Goal: Transaction & Acquisition: Purchase product/service

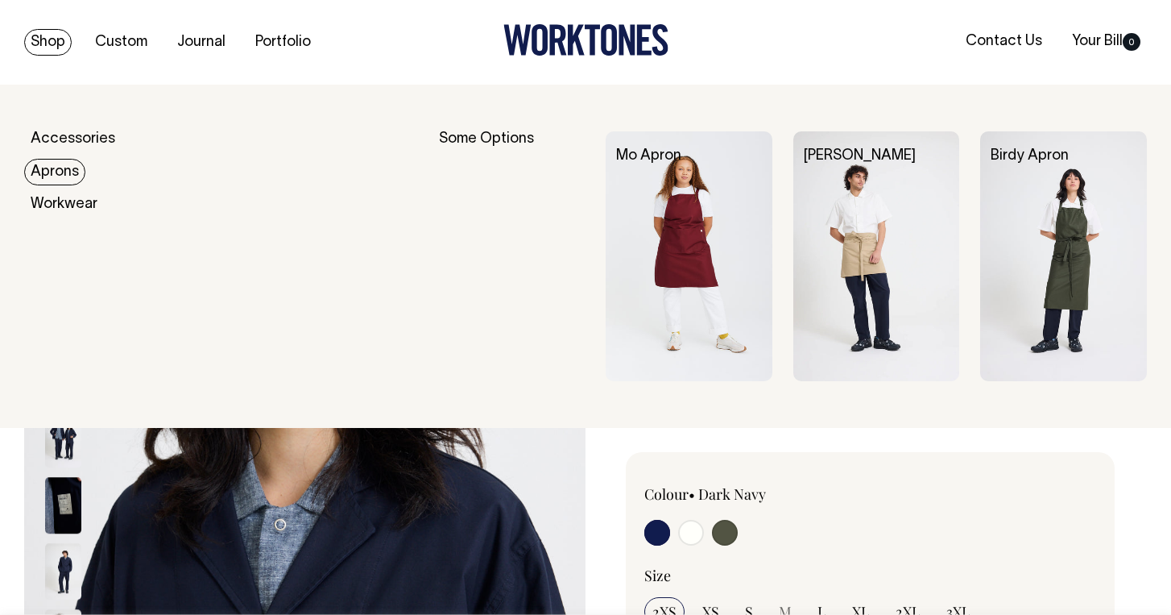
click at [48, 180] on link "Aprons" at bounding box center [54, 172] width 61 height 27
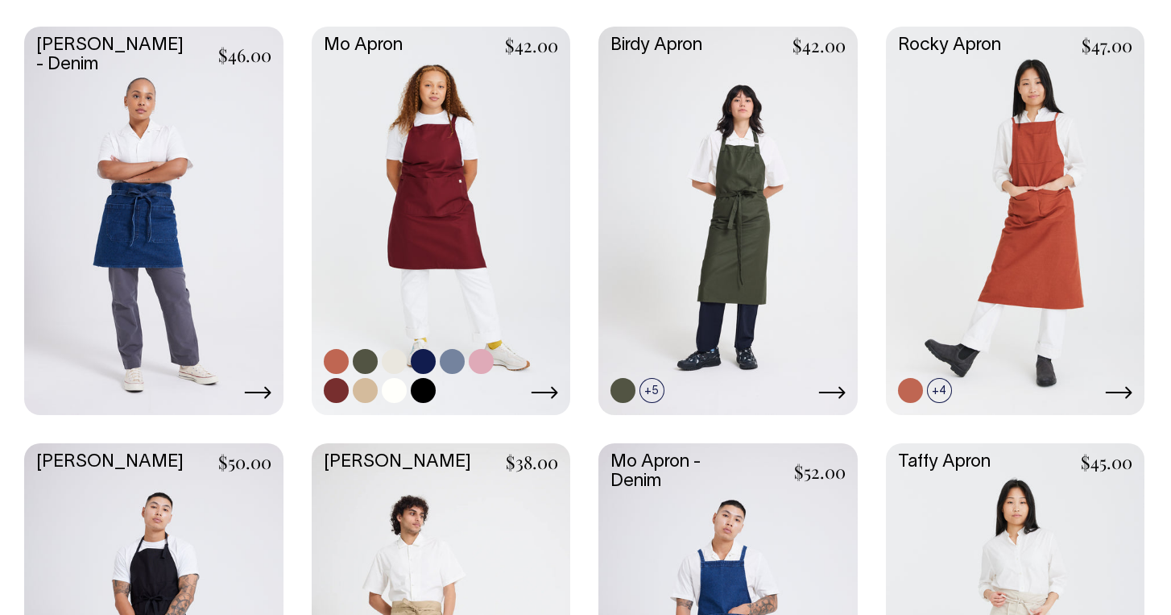
scroll to position [465, 0]
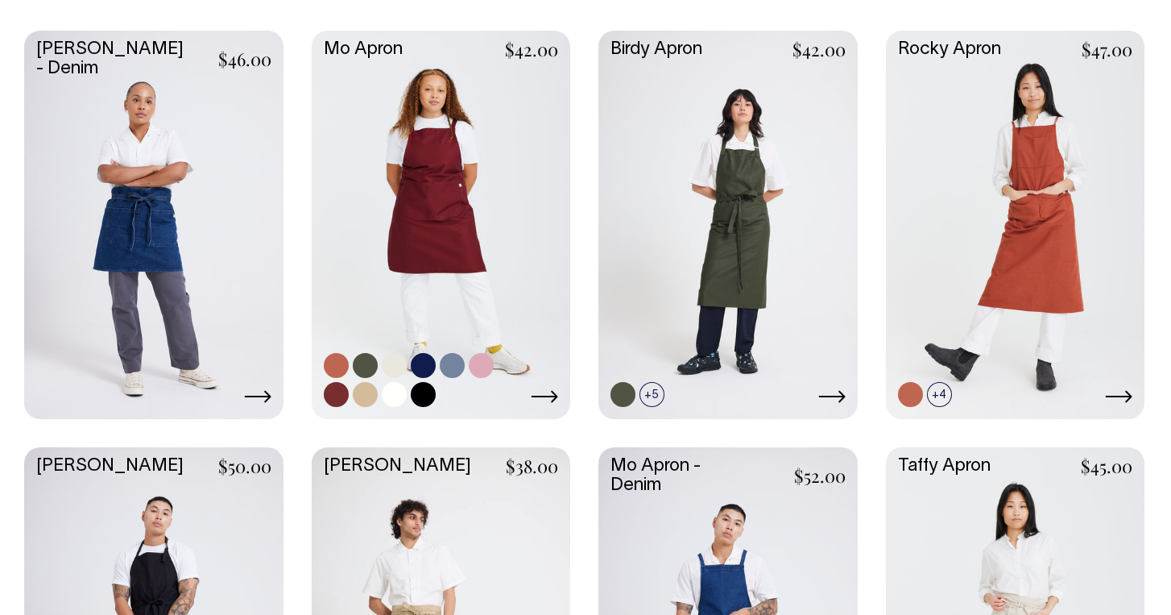
click at [397, 176] on link at bounding box center [441, 223] width 259 height 385
click at [472, 287] on link at bounding box center [441, 223] width 259 height 385
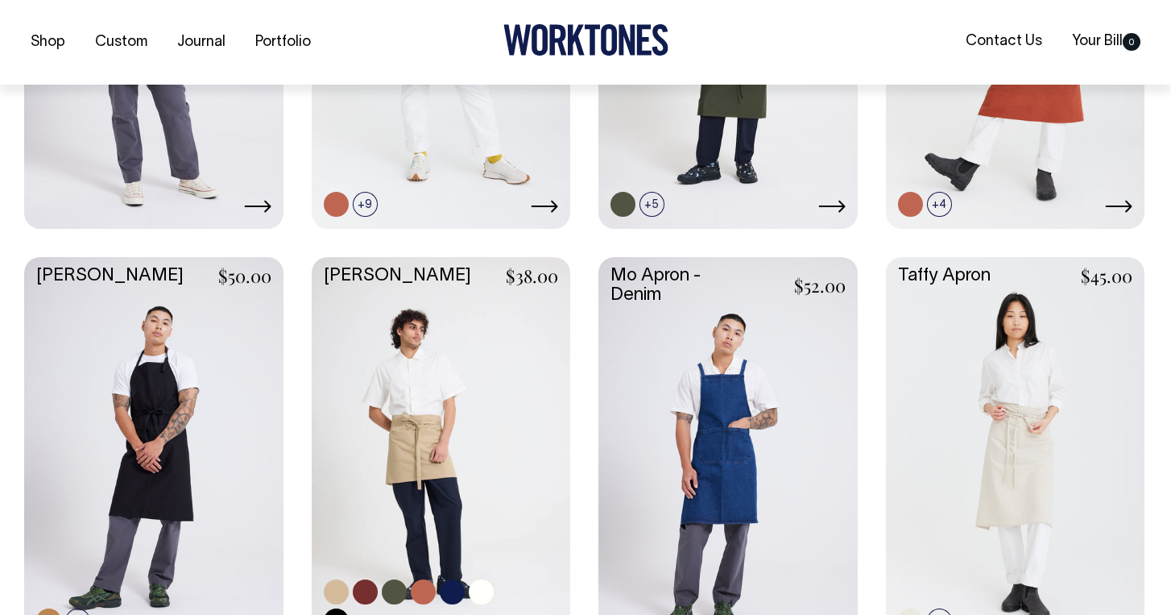
scroll to position [656, 0]
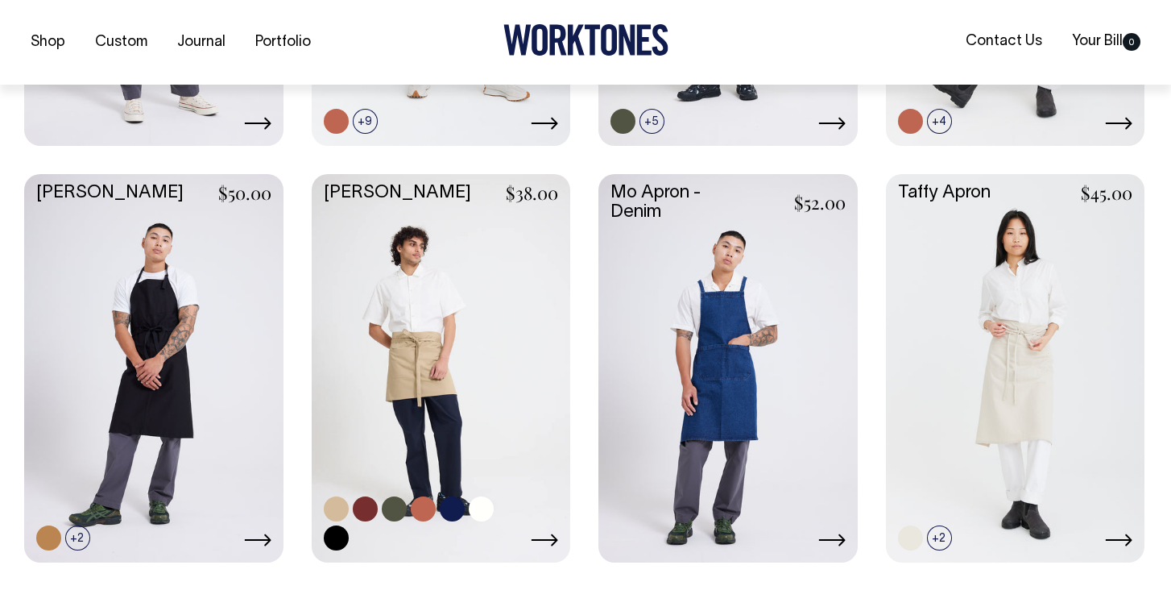
click at [446, 416] on link at bounding box center [441, 366] width 259 height 385
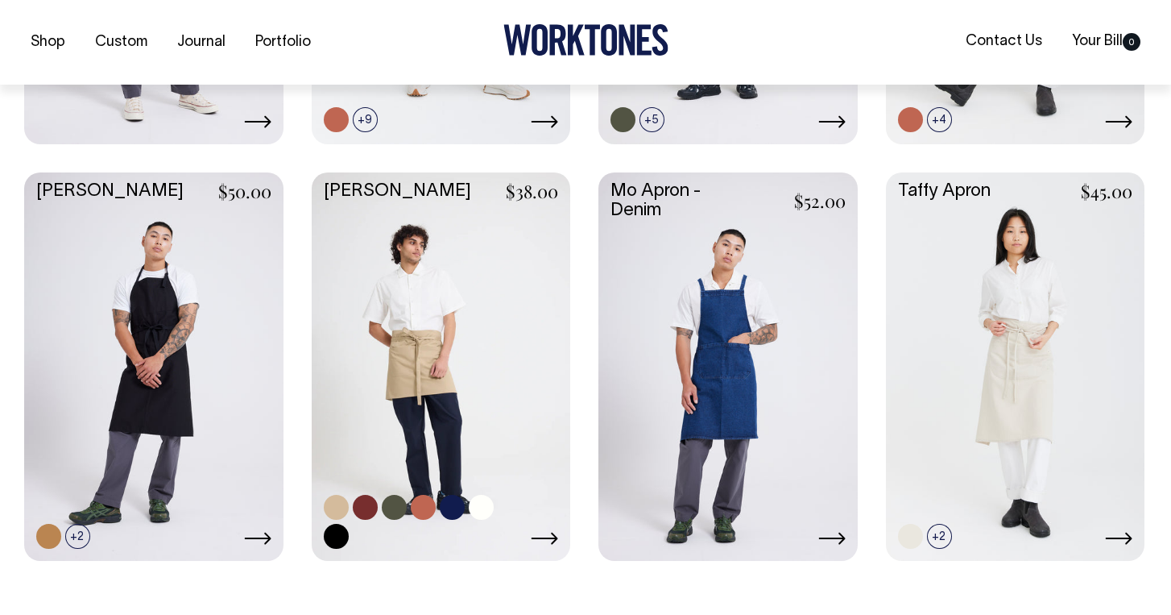
scroll to position [740, 0]
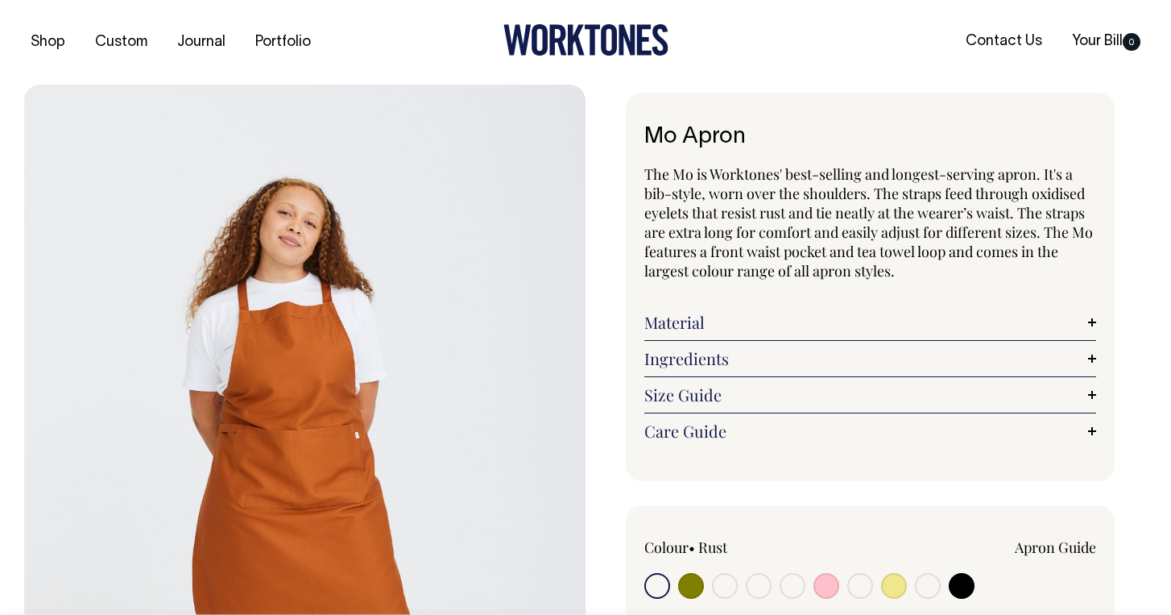
scroll to position [89, 0]
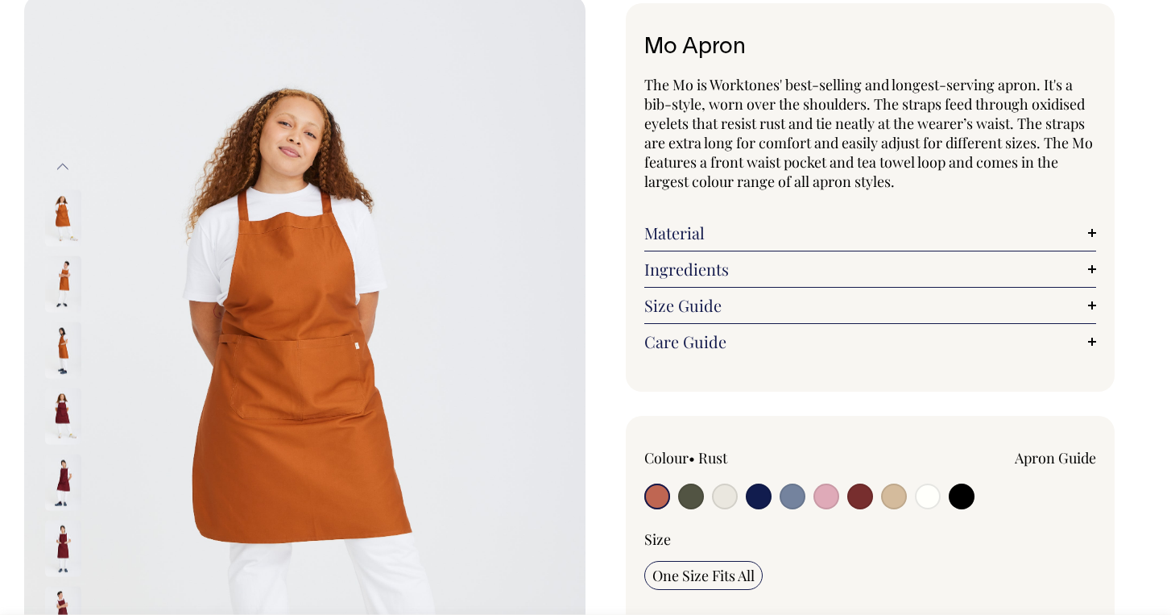
click at [733, 489] on input "radio" at bounding box center [725, 496] width 26 height 26
radio input "true"
select select "Natural"
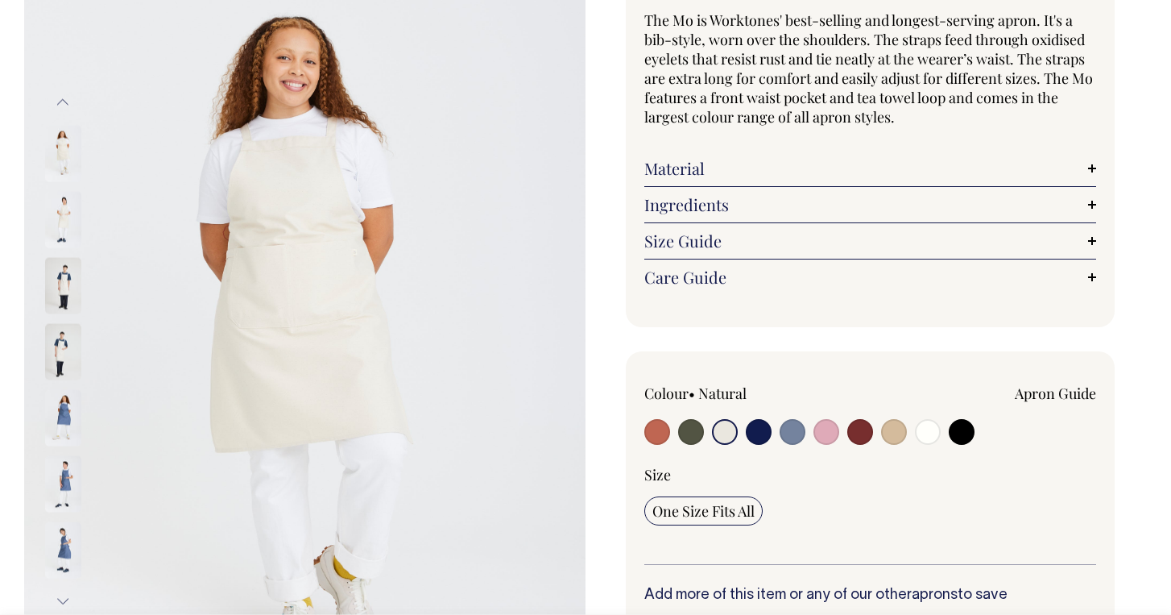
scroll to position [155, 0]
click at [972, 435] on input "radio" at bounding box center [962, 431] width 26 height 26
radio input "true"
select select "Black"
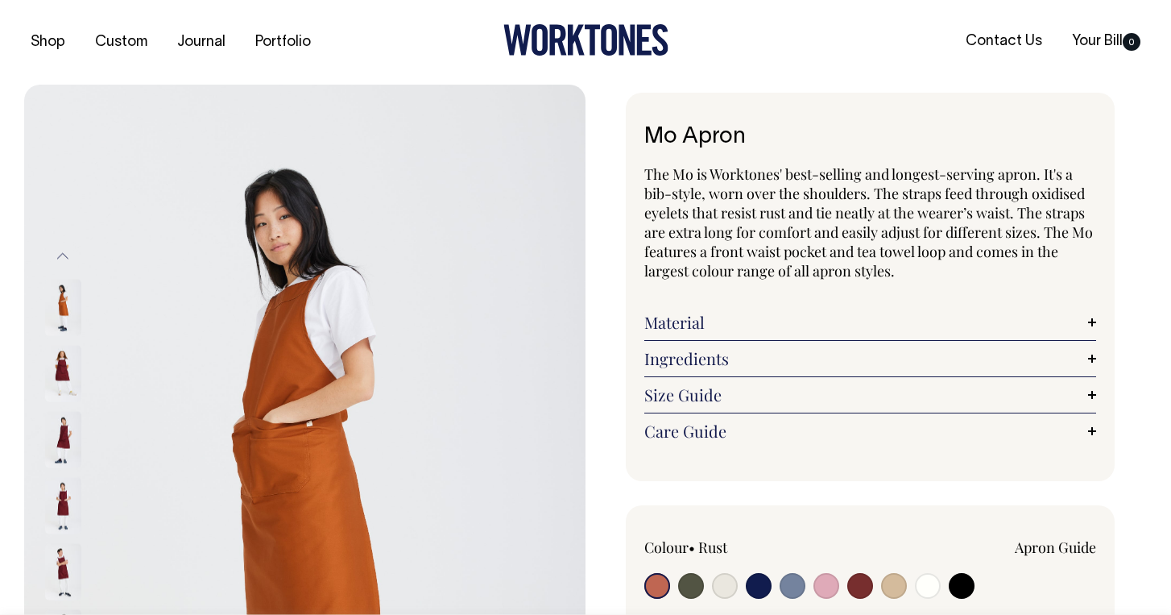
click at [956, 575] on input "radio" at bounding box center [962, 586] width 26 height 26
radio input "true"
select select "Black"
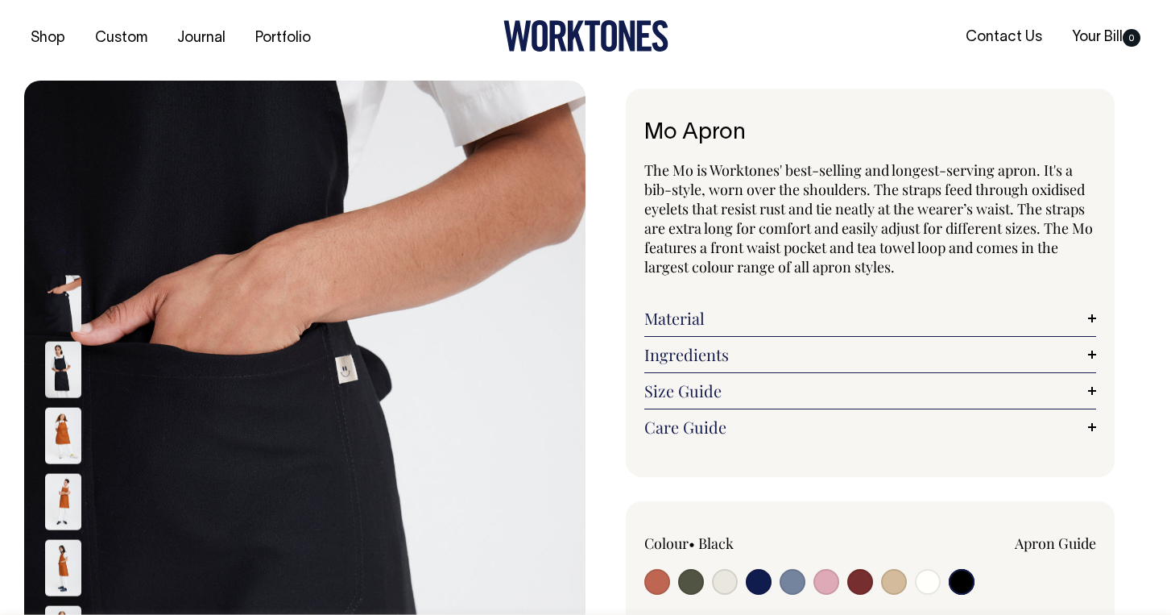
scroll to position [5, 0]
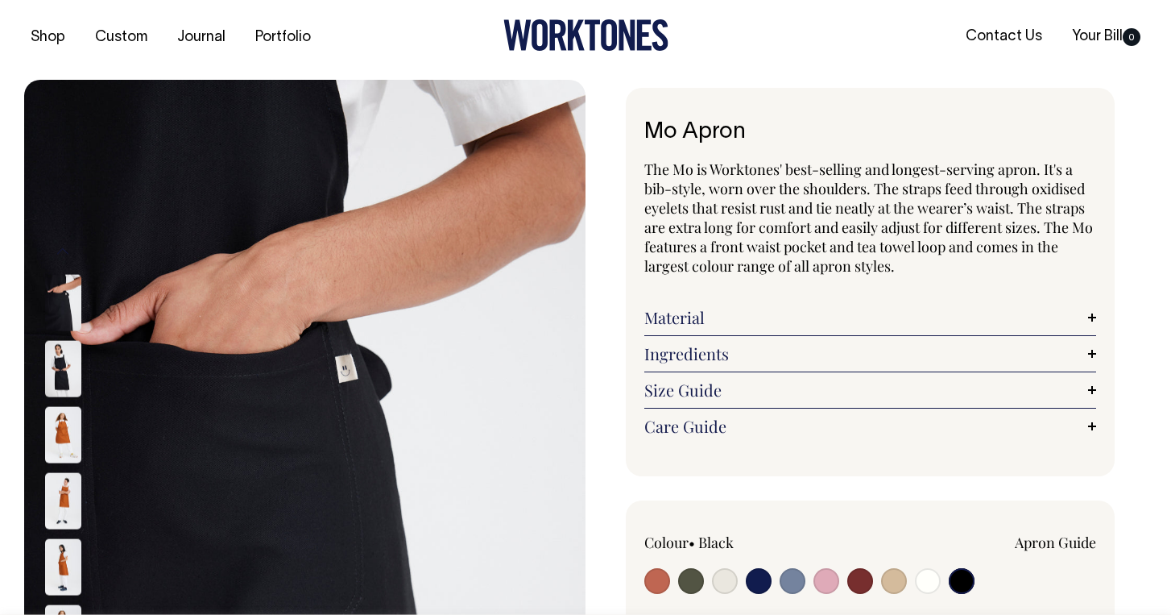
click at [69, 368] on img at bounding box center [63, 368] width 36 height 56
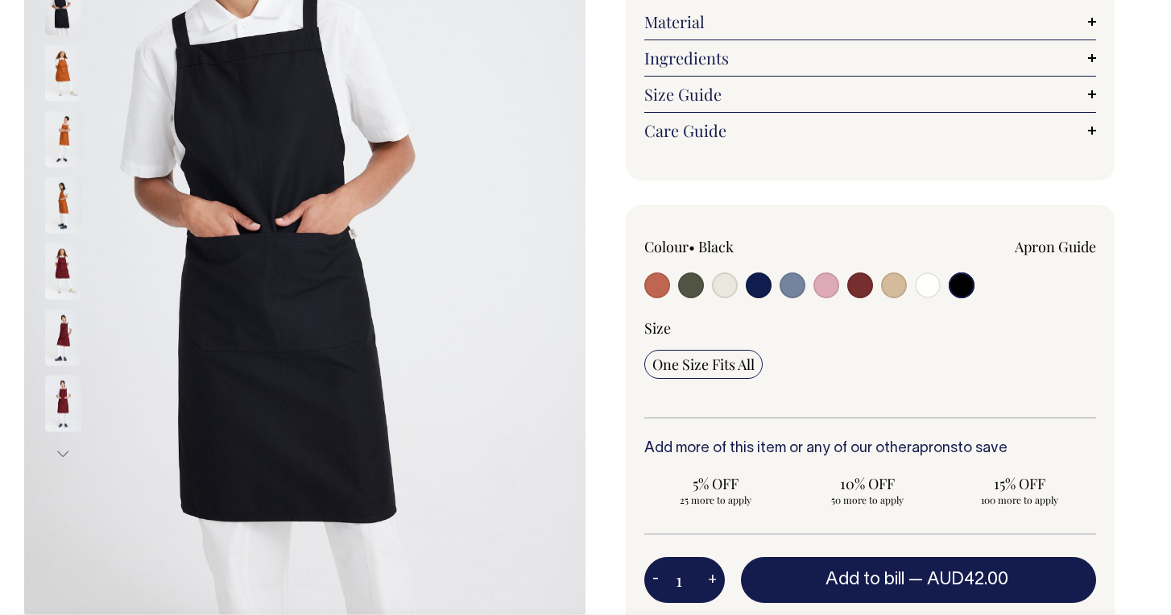
scroll to position [301, 0]
click at [898, 290] on input "radio" at bounding box center [894, 285] width 26 height 26
radio input "true"
select select "Khaki"
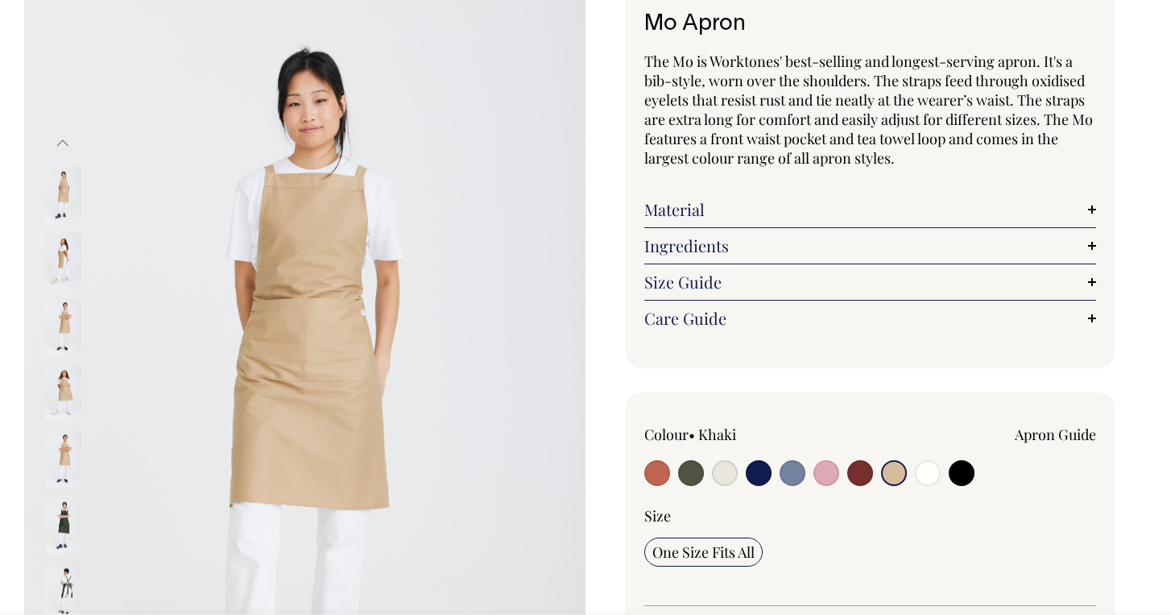
scroll to position [114, 0]
click at [1135, 562] on div "Mo Apron The Mo is Worktones' best-selling and longest-serving apron. It's a bi…" at bounding box center [867, 539] width 562 height 1121
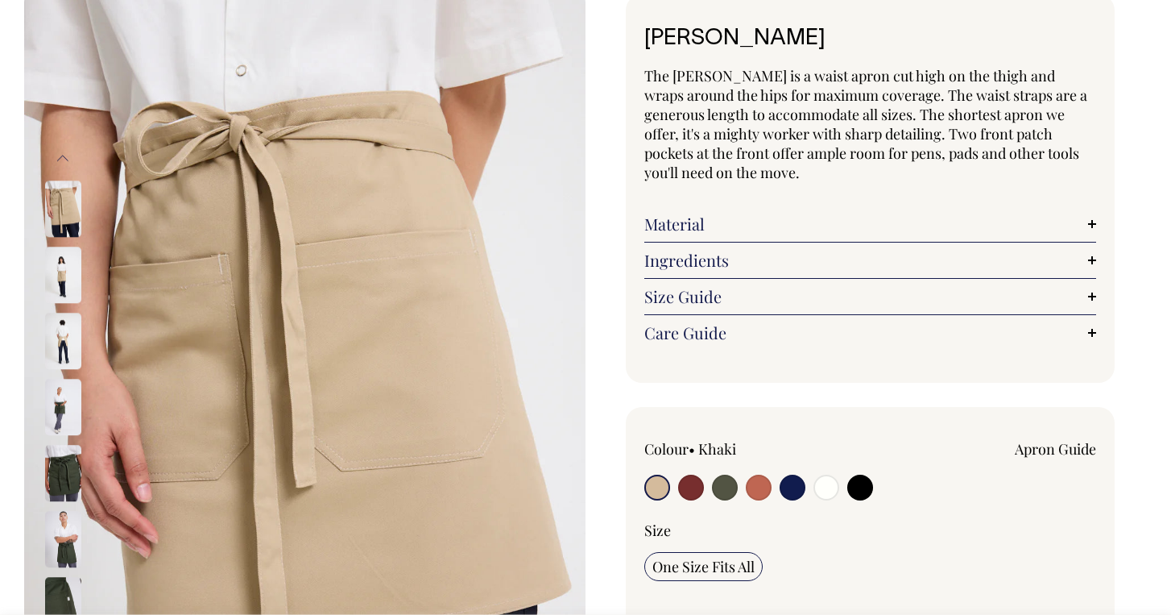
click at [791, 500] on label at bounding box center [793, 490] width 26 height 30
click at [791, 500] on input "radio" at bounding box center [793, 488] width 26 height 26
radio input "true"
select select "Dark Navy"
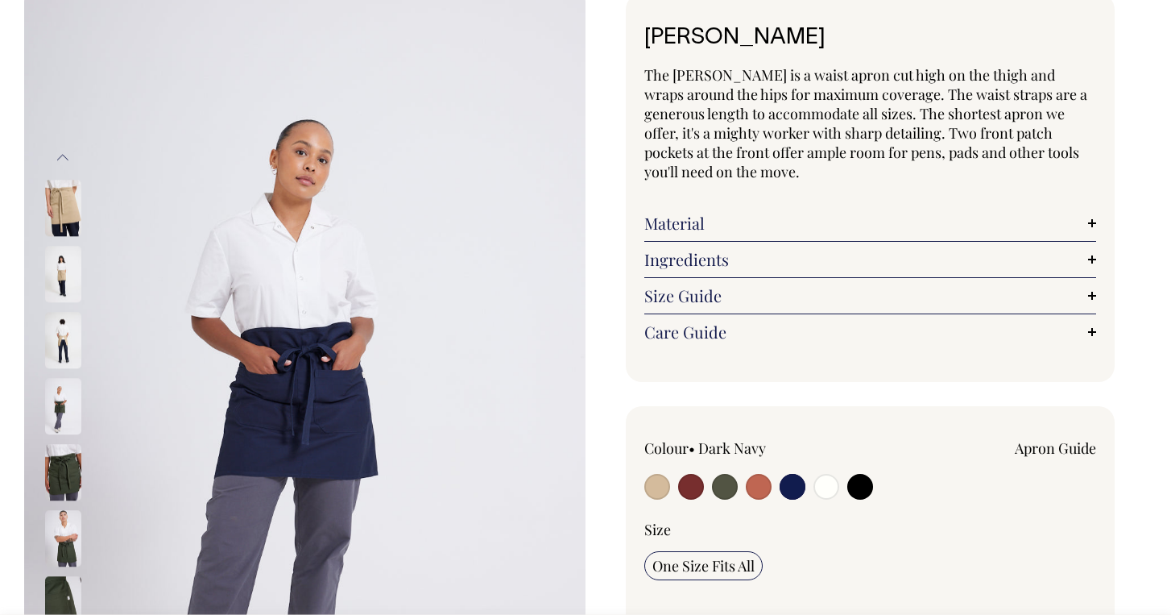
scroll to position [100, 0]
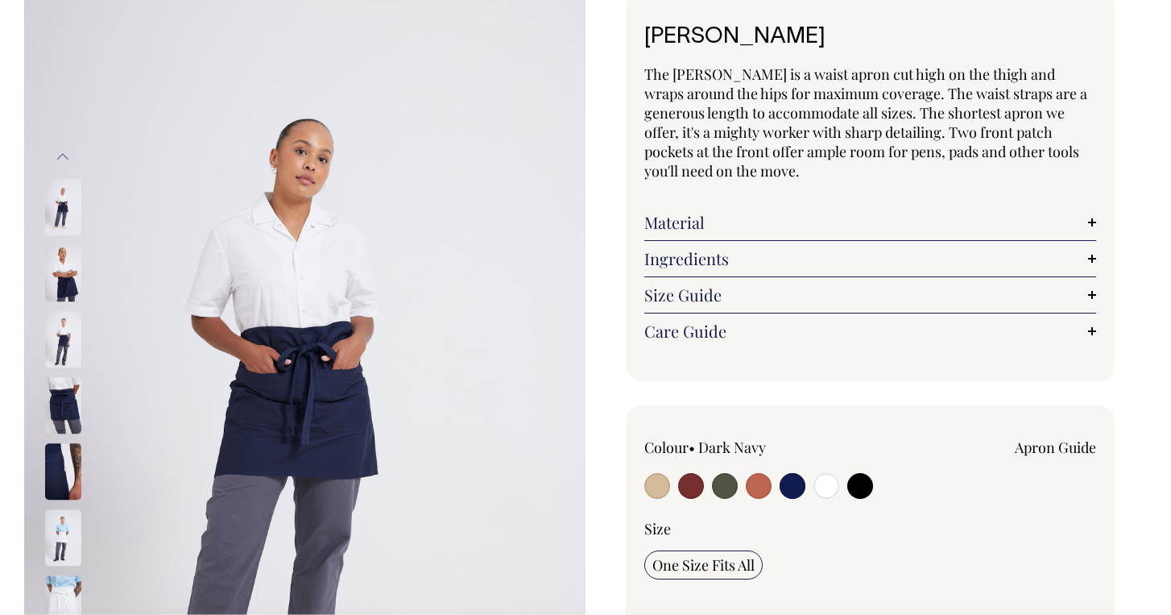
click at [872, 495] on label at bounding box center [861, 488] width 26 height 30
click at [872, 495] on input "radio" at bounding box center [861, 486] width 26 height 26
radio input "true"
select select "Black"
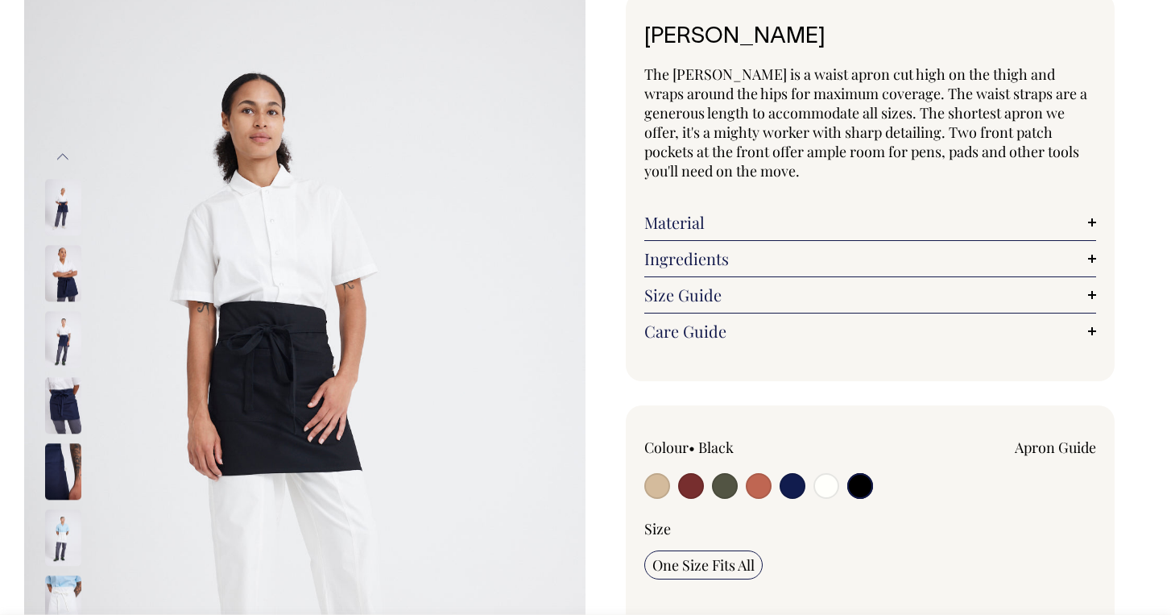
click at [866, 494] on input "radio" at bounding box center [861, 486] width 26 height 26
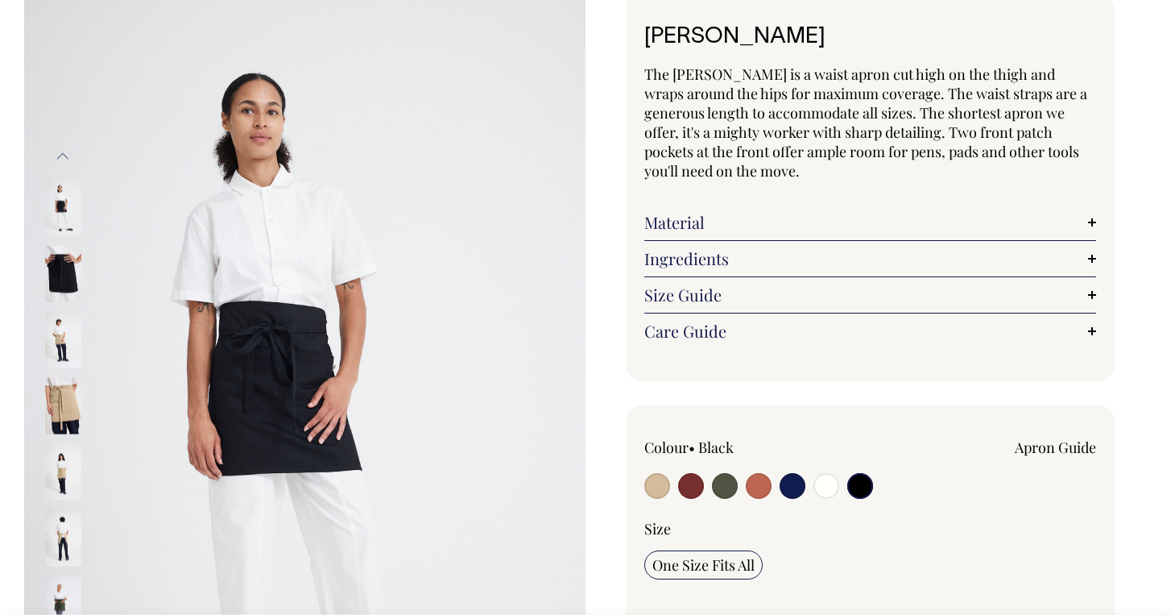
click at [658, 485] on input "radio" at bounding box center [658, 486] width 26 height 26
radio input "true"
select select "Khaki"
